Goal: Task Accomplishment & Management: Use online tool/utility

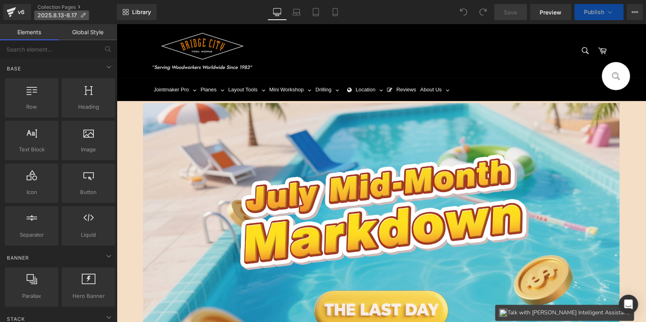
click at [67, 12] on span "2025.8.13-8.17" at bounding box center [56, 15] width 39 height 6
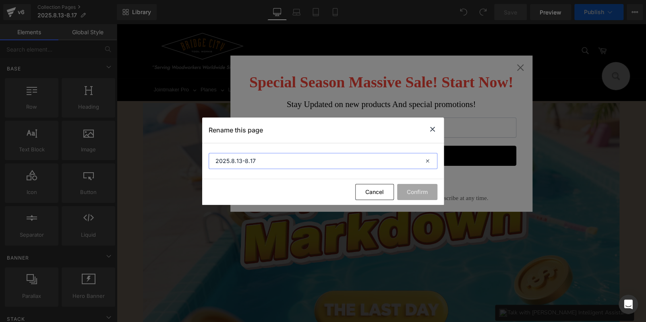
drag, startPoint x: 235, startPoint y: 156, endPoint x: 171, endPoint y: 154, distance: 64.1
click at [172, 154] on div "Rename this page 2025.8.13-8.17 Cancel Confirm" at bounding box center [323, 161] width 646 height 322
click at [434, 127] on icon at bounding box center [433, 129] width 10 height 10
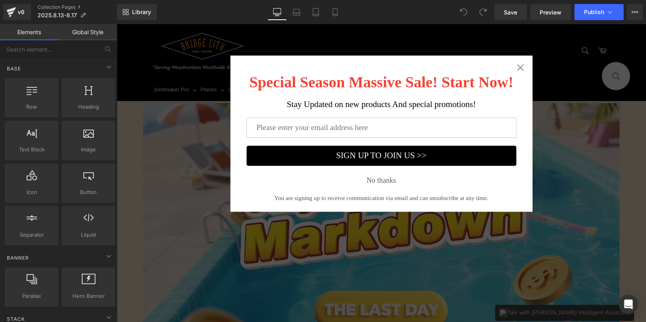
click at [517, 68] on icon "Close widget" at bounding box center [521, 68] width 8 height 8
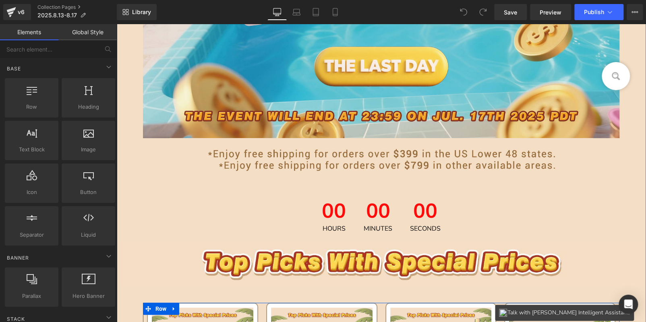
scroll to position [242, 0]
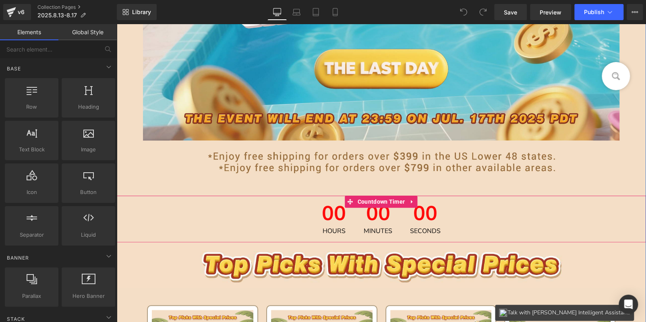
click at [411, 201] on icon at bounding box center [412, 202] width 2 height 4
click at [415, 201] on icon at bounding box center [418, 202] width 6 height 6
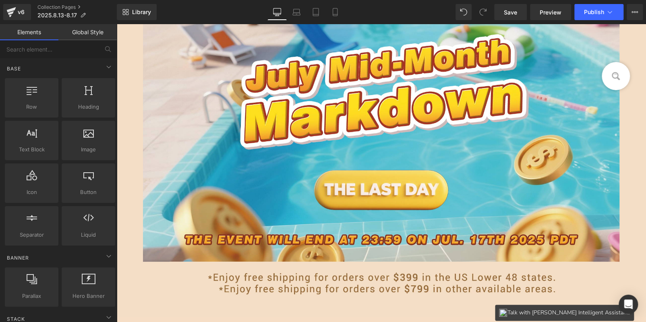
scroll to position [362, 0]
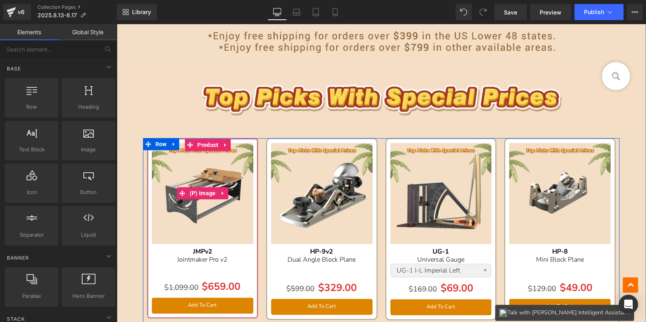
click at [198, 193] on span "(P) Image" at bounding box center [203, 193] width 30 height 12
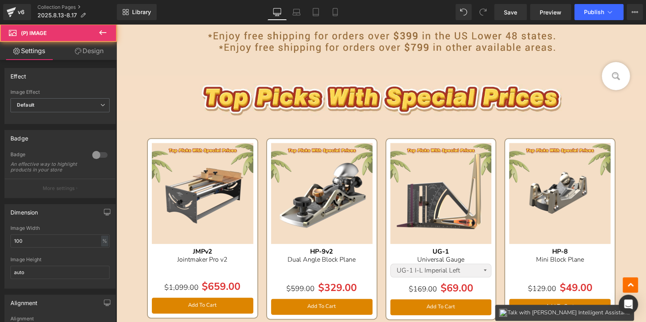
click at [83, 48] on link "Design" at bounding box center [89, 51] width 58 height 18
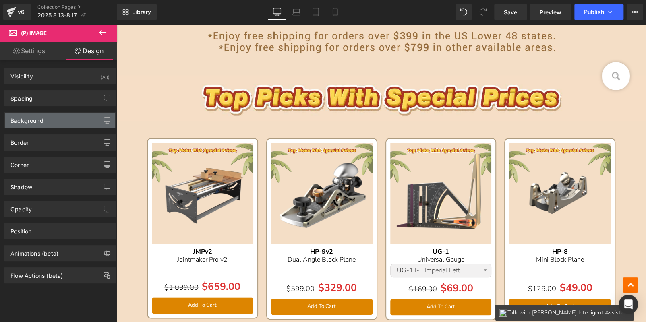
click at [34, 119] on div "Background" at bounding box center [26, 118] width 33 height 11
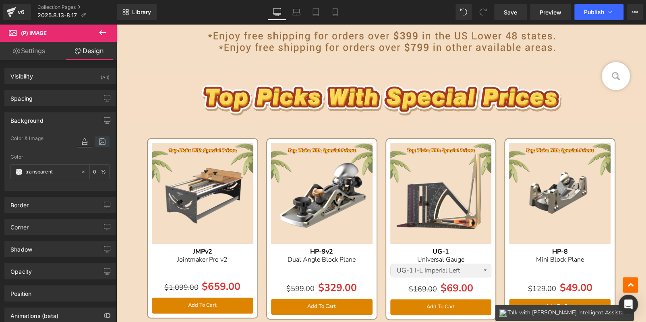
click at [96, 146] on icon at bounding box center [102, 142] width 15 height 10
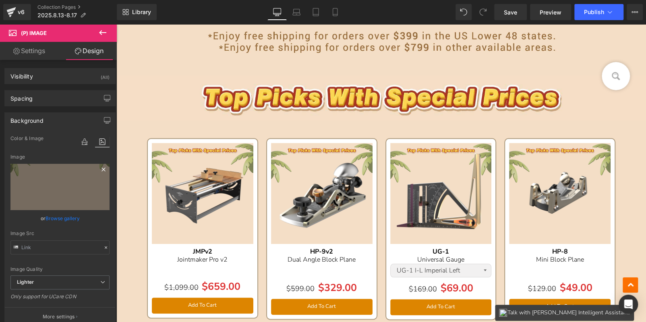
click at [100, 167] on icon at bounding box center [104, 170] width 10 height 10
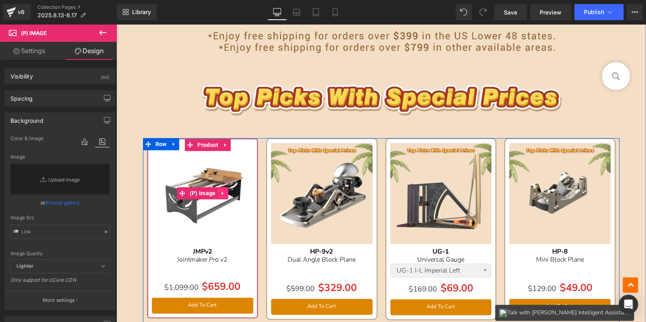
click at [222, 192] on icon at bounding box center [223, 194] width 2 height 4
click at [215, 192] on icon at bounding box center [218, 194] width 6 height 6
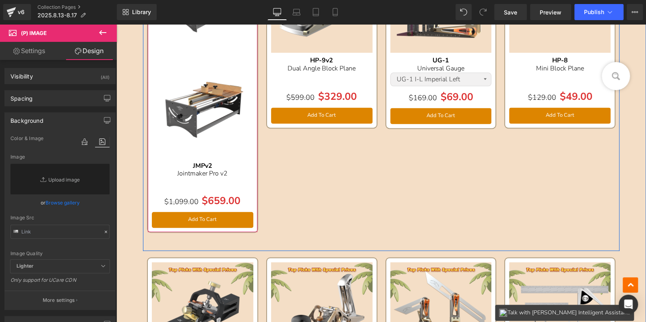
scroll to position [394, 0]
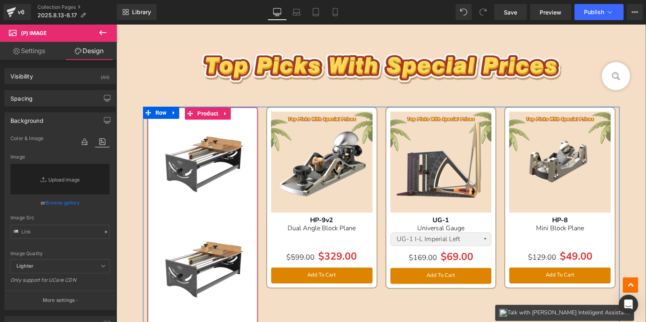
click at [203, 271] on div "Sale Off (P) Image" at bounding box center [203, 268] width 102 height 102
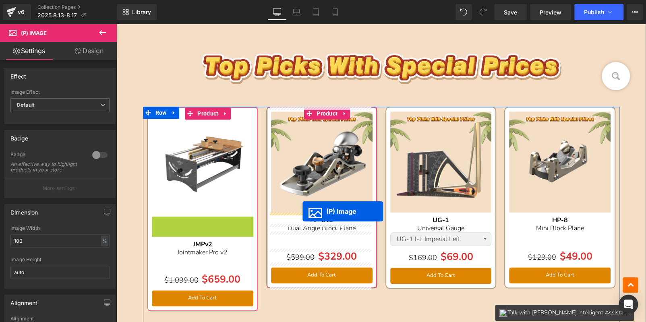
drag, startPoint x: 290, startPoint y: 240, endPoint x: 302, endPoint y: 211, distance: 30.9
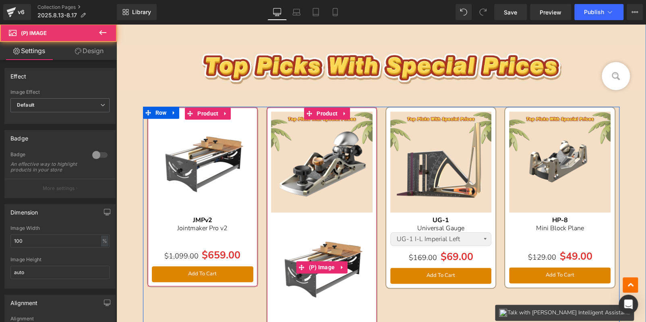
click at [324, 137] on img at bounding box center [322, 163] width 102 height 102
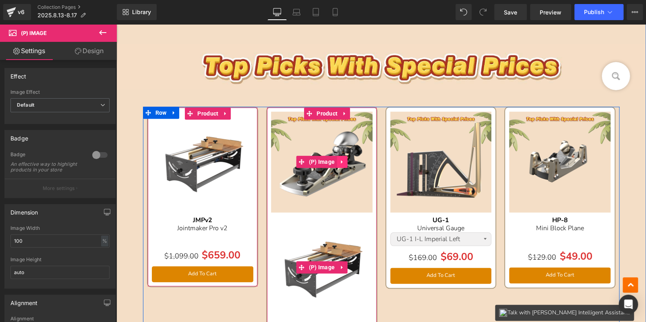
click at [339, 159] on icon at bounding box center [342, 162] width 6 height 6
click at [339, 160] on link at bounding box center [337, 162] width 10 height 12
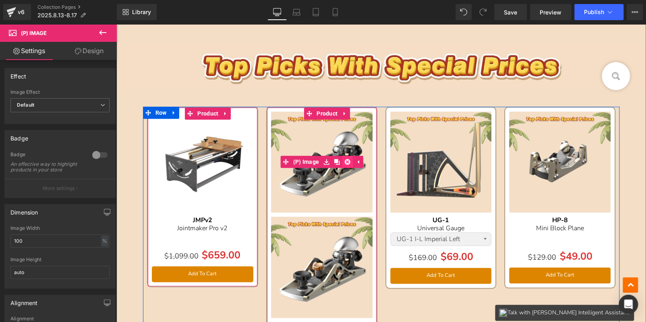
click at [344, 160] on icon at bounding box center [347, 162] width 6 height 6
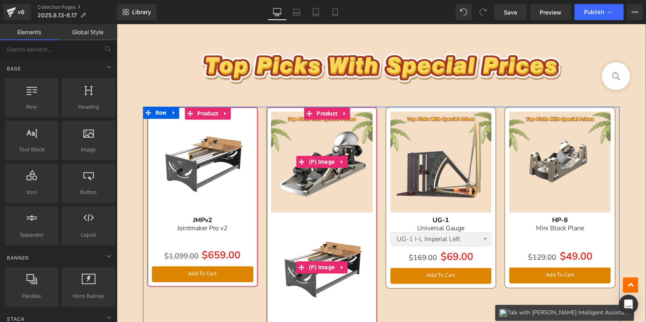
click at [342, 160] on icon at bounding box center [342, 162] width 6 height 6
click at [344, 160] on icon at bounding box center [347, 162] width 6 height 6
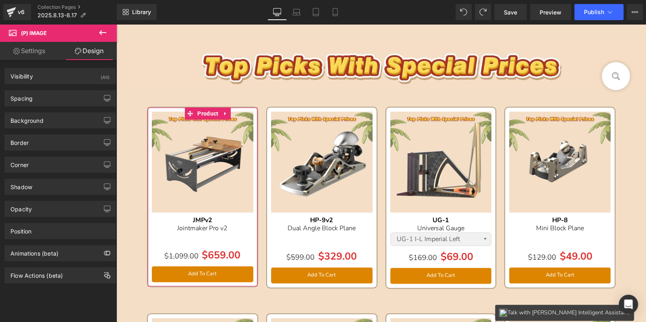
scroll to position [232, 0]
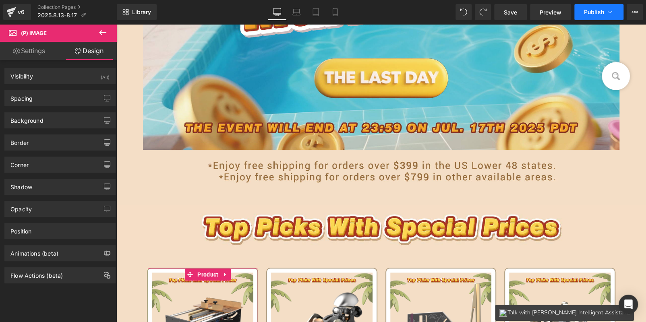
click at [598, 13] on span "Publish" at bounding box center [594, 12] width 20 height 6
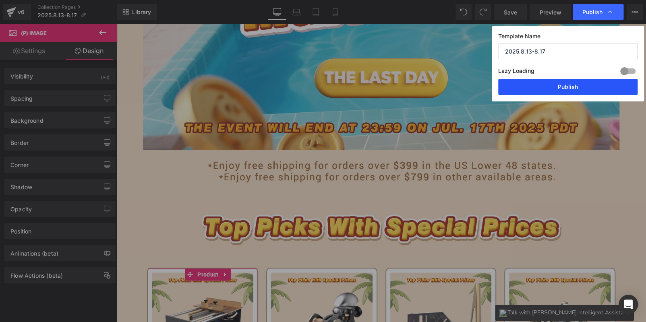
click at [556, 86] on button "Publish" at bounding box center [567, 87] width 139 height 16
